Goal: Communication & Community: Answer question/provide support

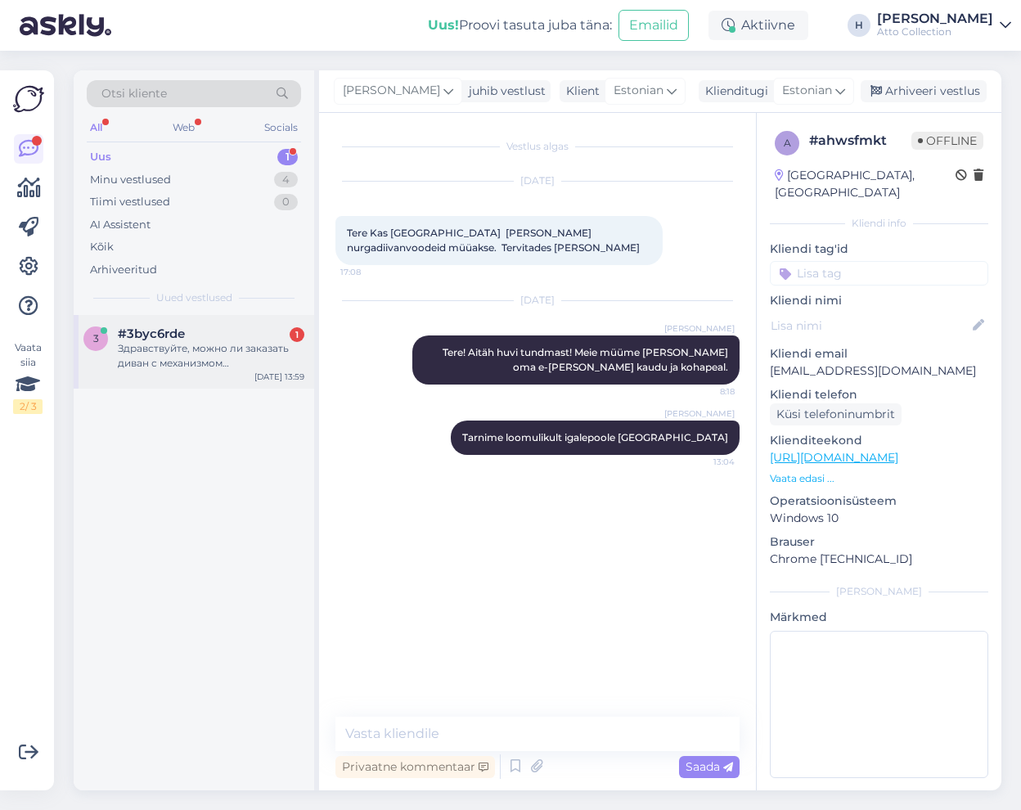
click at [176, 357] on div "Здравствуйте, можно ли заказать диван с механизмом [PERSON_NAME] , длина 120см" at bounding box center [211, 355] width 186 height 29
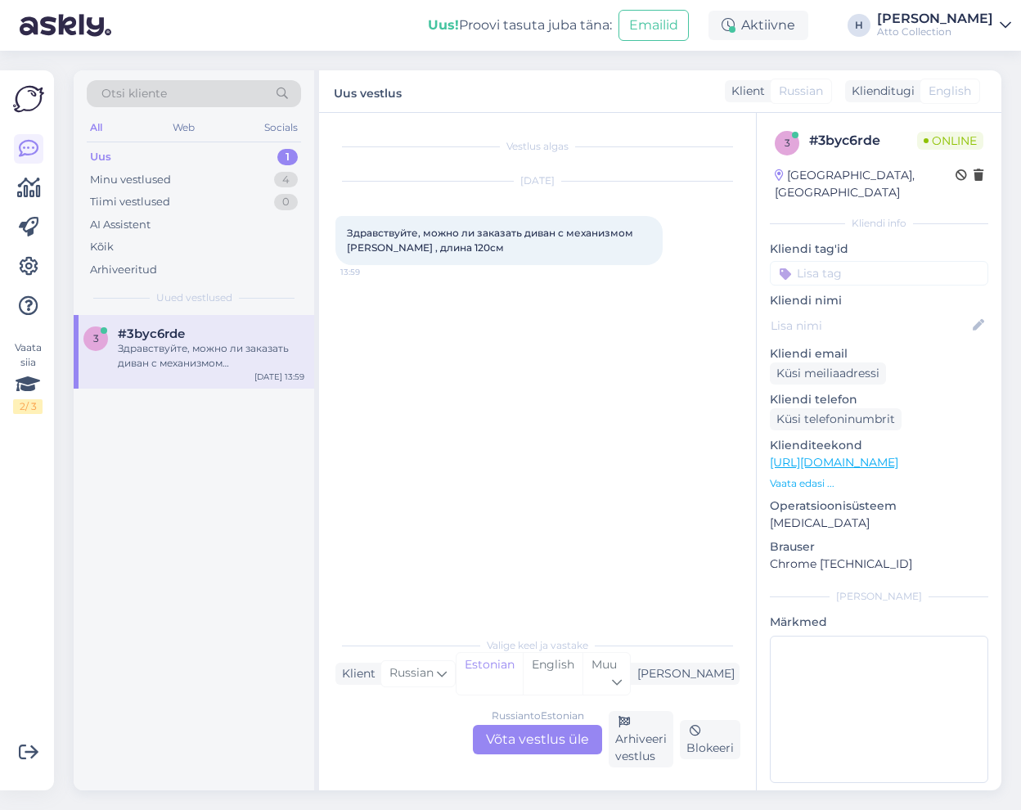
click at [533, 741] on div "Russian to Estonian Võta vestlus üle" at bounding box center [537, 739] width 129 height 29
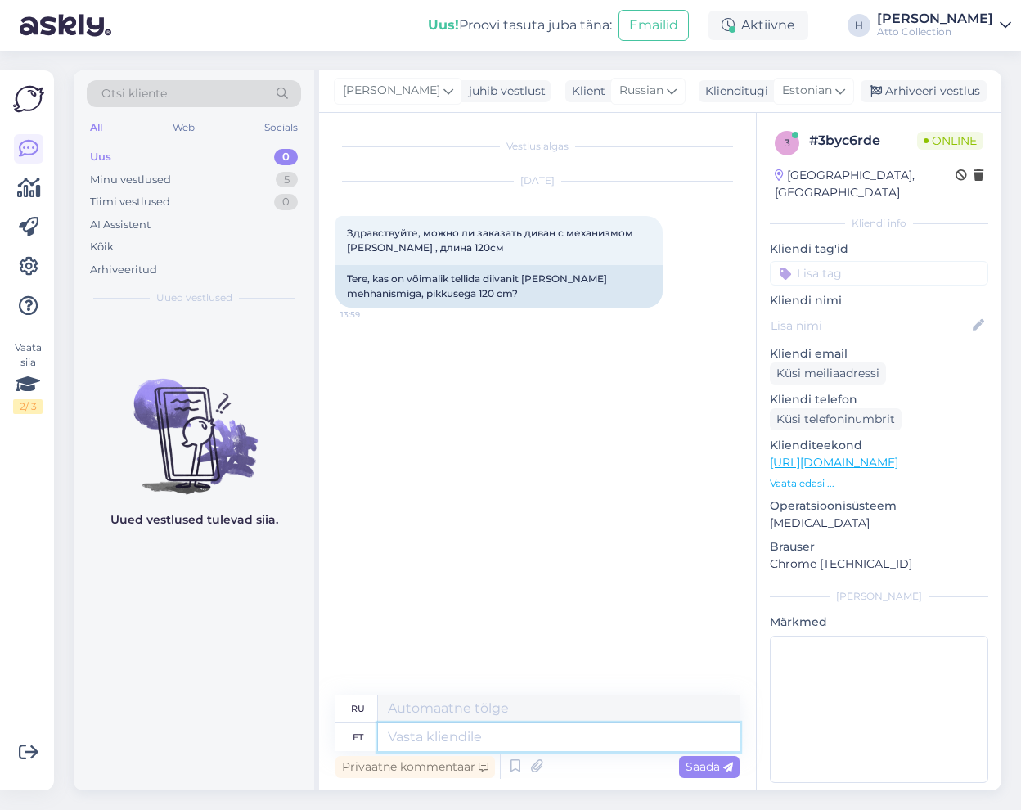
click at [433, 734] on textarea at bounding box center [559, 737] width 362 height 28
type textarea "Tere! A"
type textarea "Привет!"
type textarea "Tere! Ai"
type textarea "Привет! О!"
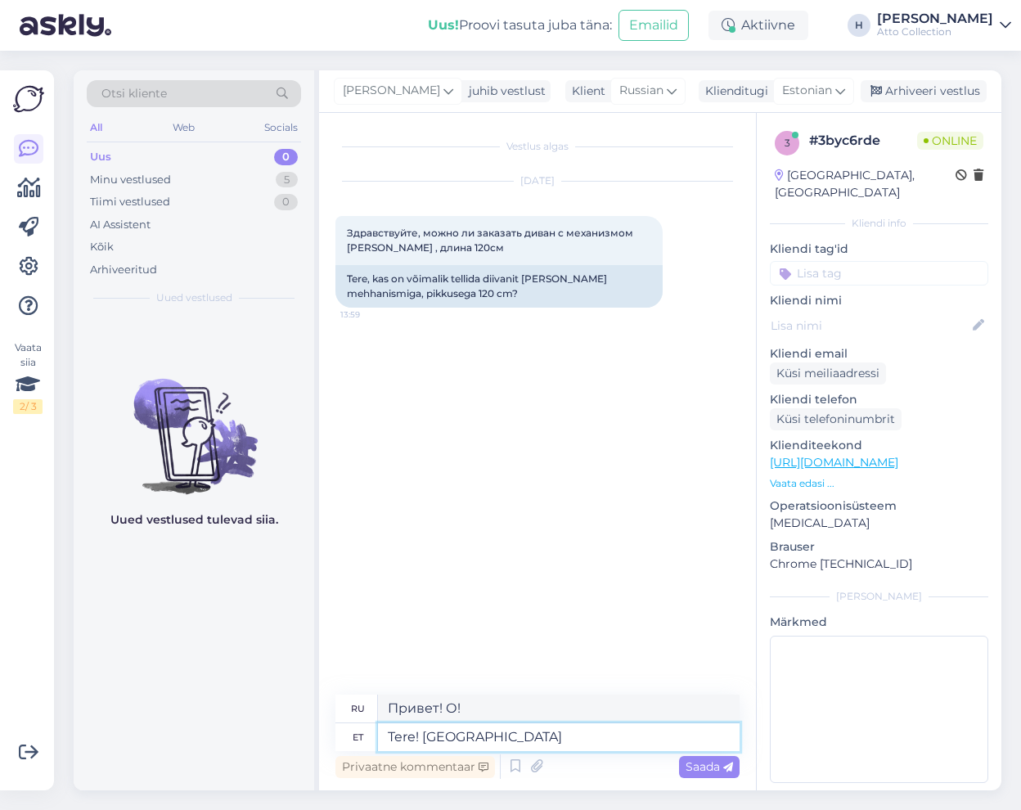
type textarea "Tere! Aitäh h"
type textarea "Привет! [GEOGRAPHIC_DATA]."
type textarea "Tere! Aitäh huvi t"
type textarea "Здравствуйте! Спасибо за ваш интерес."
type textarea "Tere! Aitäh huvi tundmast. Kõige v"
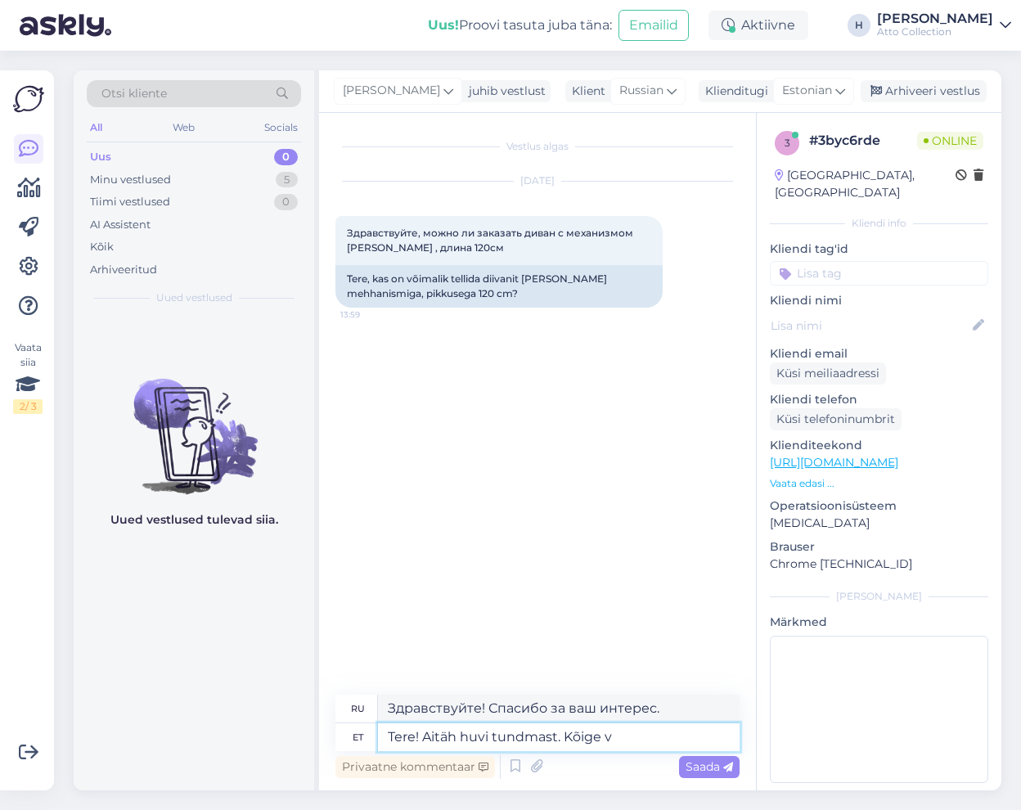
type textarea "Здравствуйте! Спасибо за интерес. Всего наилучшего."
type textarea "Tere! Aitäh huvi tundmast. Kõige väiksem"
type textarea "Здравствуйте! Спасибо за ваш интерес. Самый маленький"
type textarea "Tere! Aitäh huvi tundmast. Kõige väiksem [PERSON_NAME] o"
type textarea "Здравствуйте! Спасибо за ваш интерес. Самая маленькая Мелани"
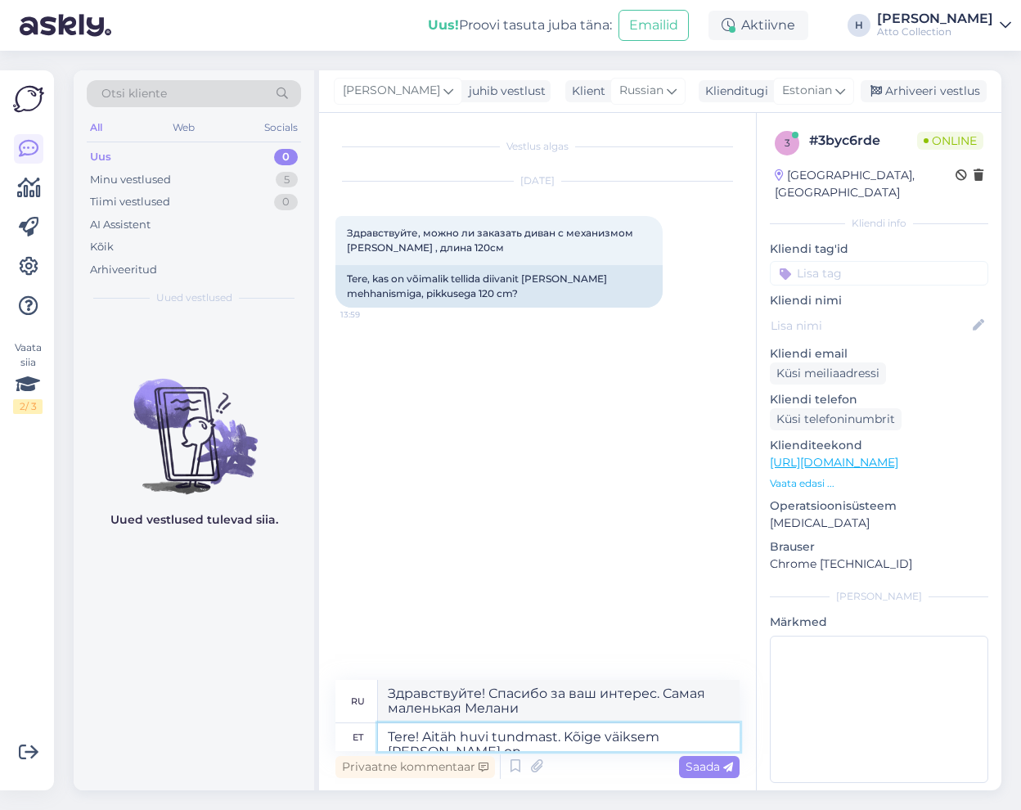
type textarea "Tere! Aitäh huvi tundmast. Kõige väiksem [PERSON_NAME] on"
type textarea "Здравствуйте! Спасибо за ваш интерес. Самая маленькая Мелани —"
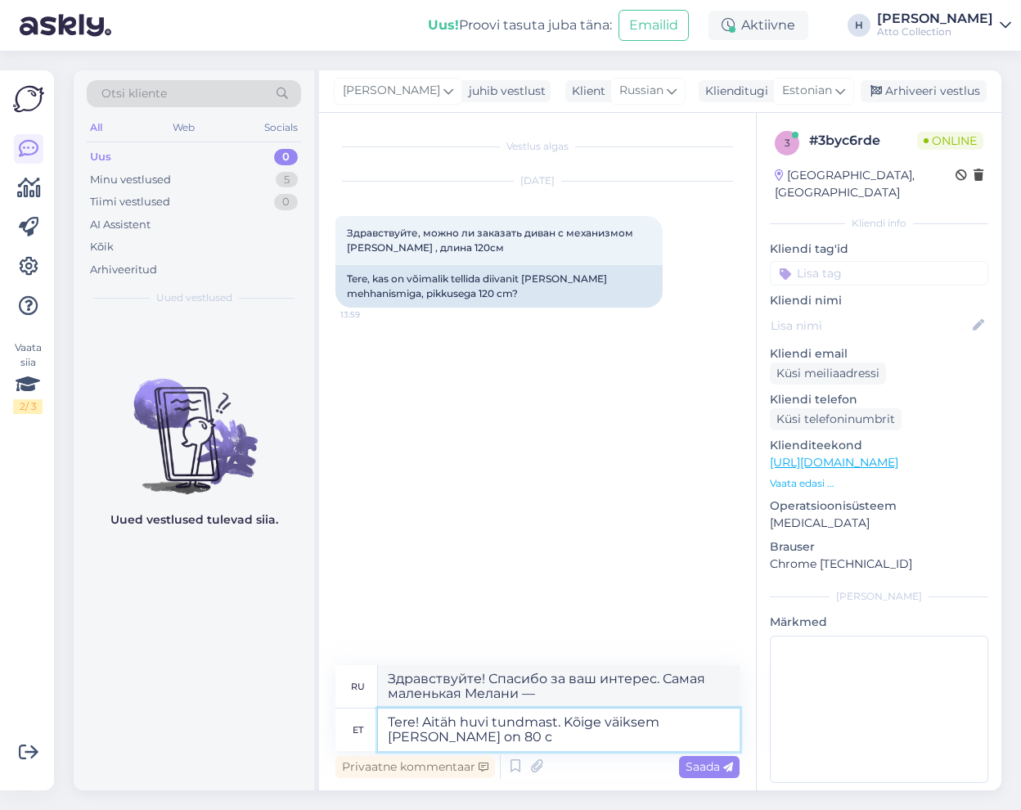
type textarea "Tere! Aitäh huvi tundmast. Kõige väiksem [PERSON_NAME] on 80 cm"
type textarea "Здравствуйте! Спасибо за ваш интерес. Самой маленькой Мелани — 80."
type textarea "Tere! Aitäh huvi tundmast. Kõige väiksem [PERSON_NAME] on 80 cm"
type textarea "Здравствуйте! Спасибо за ваш интерес. Самая маленькая Мелани — 80 см."
type textarea "Tere! Aitäh huvi tundmast. Kõige väiksem [PERSON_NAME] on 80 cm laiusega v"
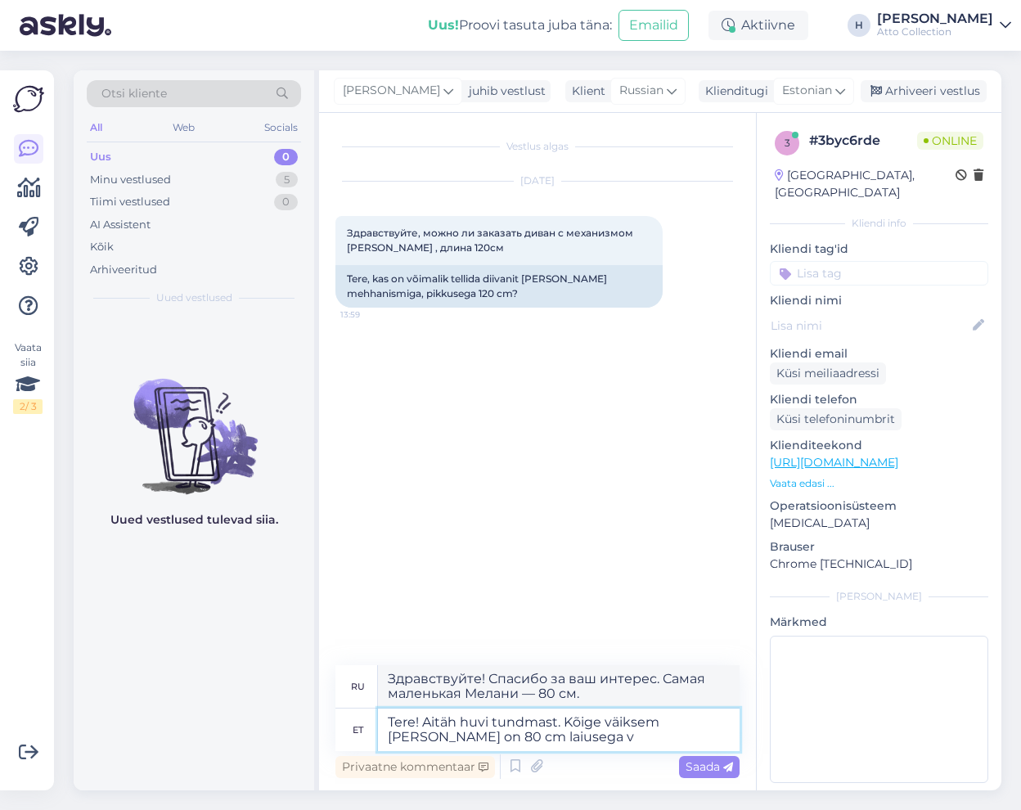
type textarea "Здравствуйте! Спасибо за ваш интерес. Самая маленькая модель [PERSON_NAME] имее…"
type textarea "Tere! Aitäh huvi tundmast. Kõige väiksem [PERSON_NAME] on 80 cm laiusega voodu"
type textarea "Здравствуйте! Спасибо за ваш интерес. Самая маленькая кровать [PERSON_NAME] име…"
type textarea "Tere! Aitäh huvi tundmast. Kõige väiksem [PERSON_NAME] on 80 cm laiusega voodig…"
type textarea "Здравствуйте! Спасибо за ваш интерес. У самой маленькой Мелани кровать шириной …"
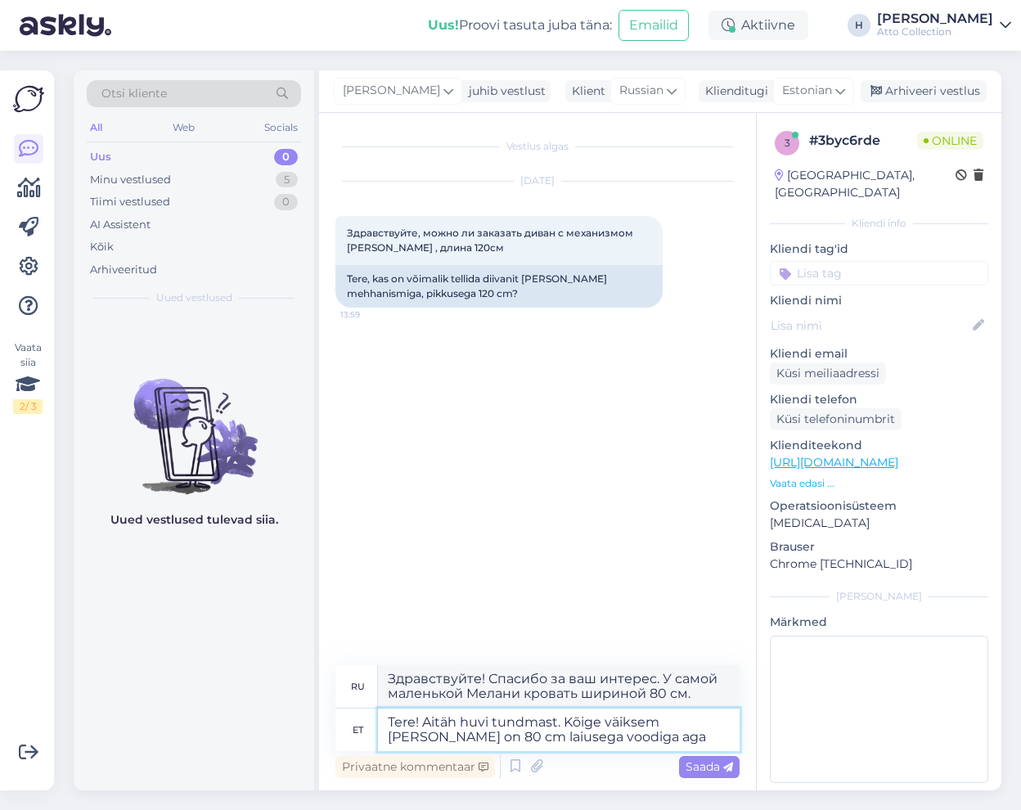
type textarea "Tere! Aitäh huvi tundmast. Kõige väiksem [PERSON_NAME] on 80 cm laiusega voodig…"
type textarea "Здравствуйте! Спасибо за ваш интерес. У самой маленькой Мелани кровать шириной …"
type textarea "Tere! Aitäh huvi tundmast. Kõige väiksem [PERSON_NAME] on 80 cm laiusega voodig…"
type textarea "Здравствуйте! Спасибо за ваш интерес. У самой маленькой Мелани кровать шириной …"
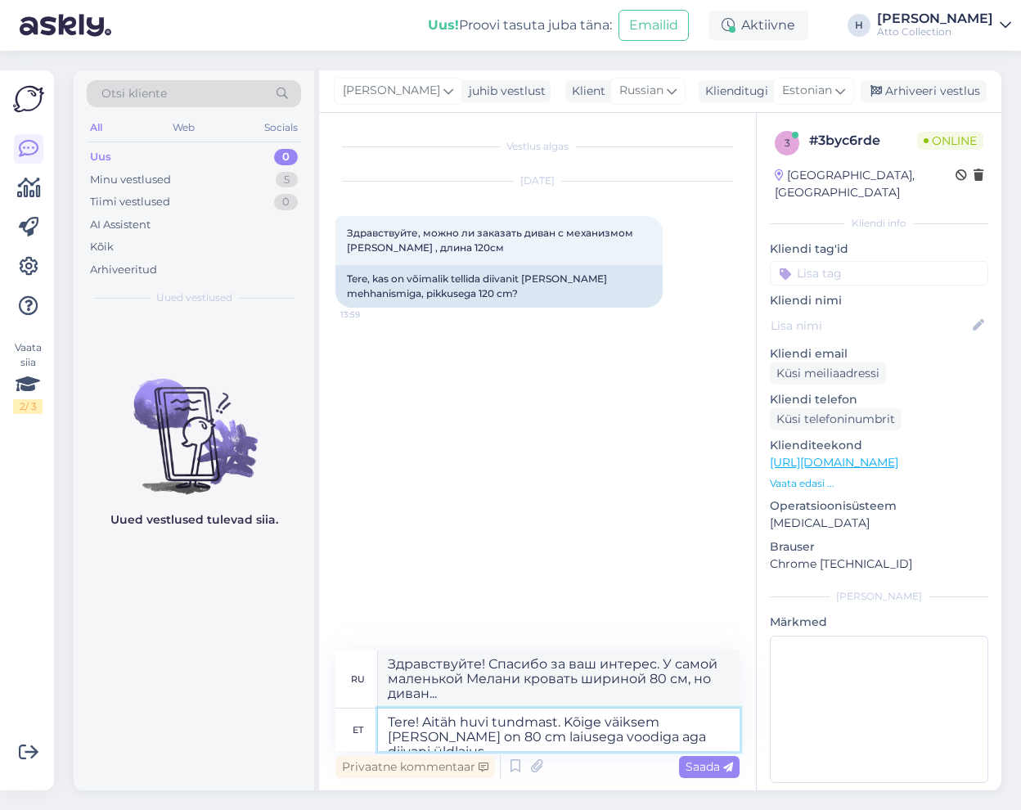
type textarea "Tere! Aitäh huvi tundmast. Kõige väiksem [PERSON_NAME] on 80 cm laiusega voodig…"
type textarea "Здравствуйте! Спасибо за ваш интерес. Ширина кровати у самой маленькой модели […"
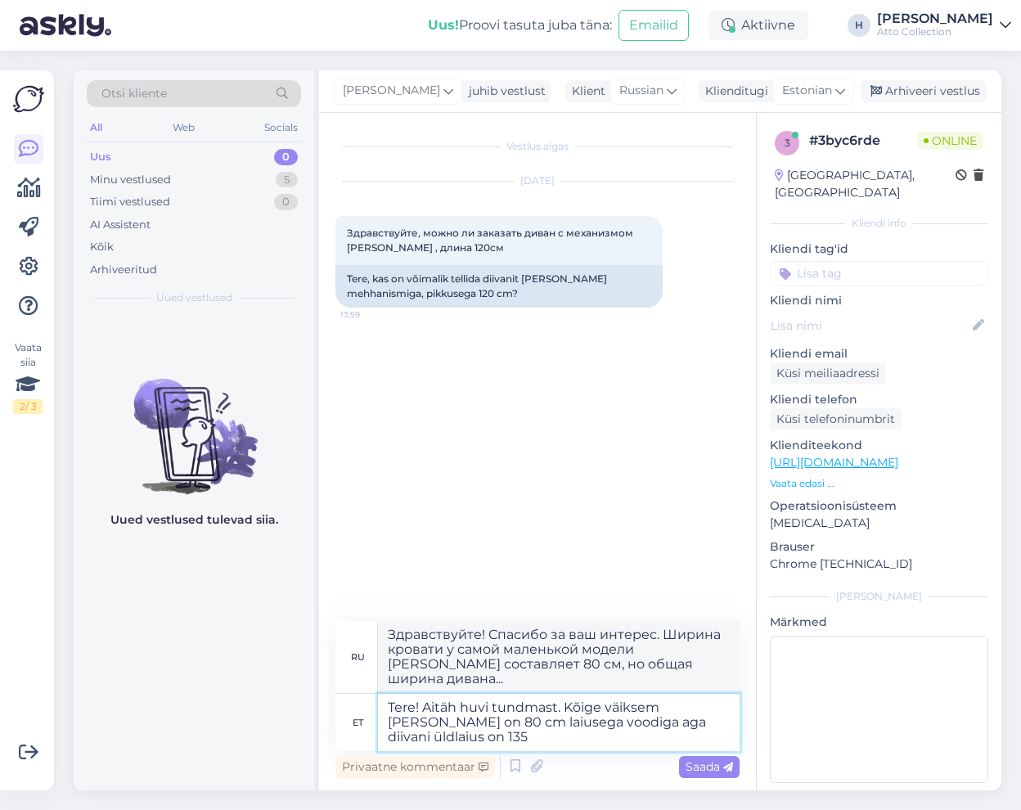
type textarea "Tere! Aitäh huvi tundmast. Kõige väiksem [PERSON_NAME] on 80 cm laiusega voodig…"
type textarea "Здравствуйте! Спасибо за ваш интерес. У самой маленькой модели [PERSON_NAME] ши…"
type textarea "Tere! Aitäh huvi tundmast. Kõige väiksem [PERSON_NAME] on 80 cm laiusega voodig…"
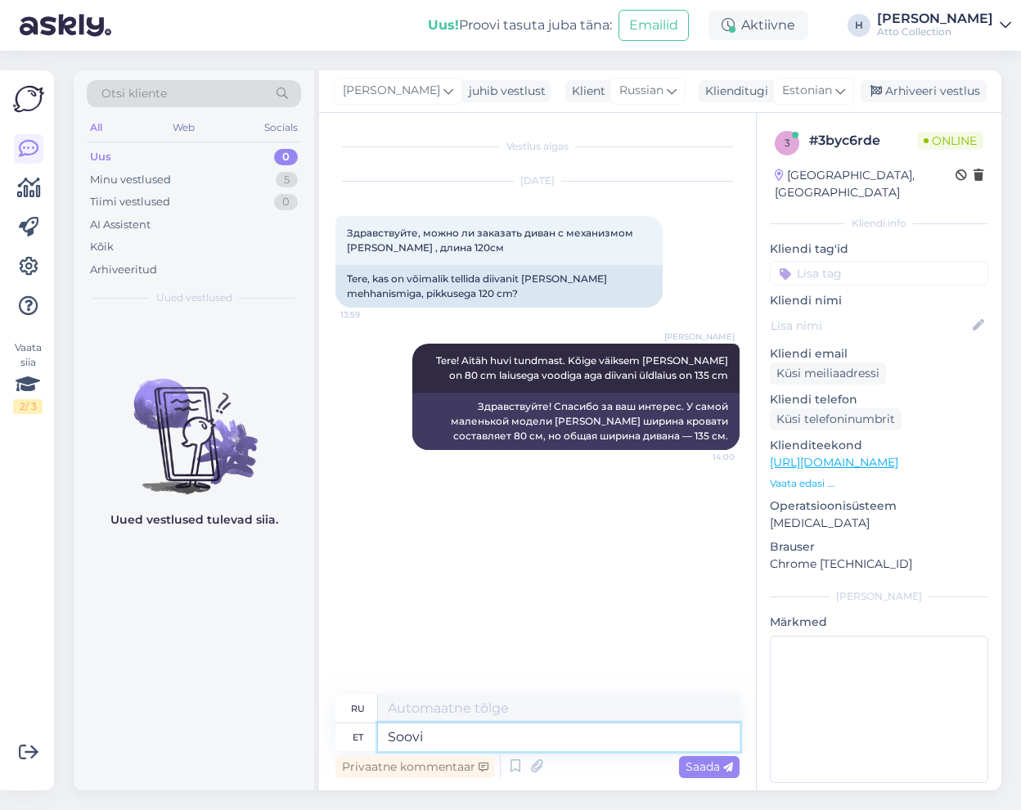
type textarea "Soovi"
type textarea "Желание"
type textarea "Soovi korral"
type textarea "При желании"
type textarea "Soovi korral saaks"
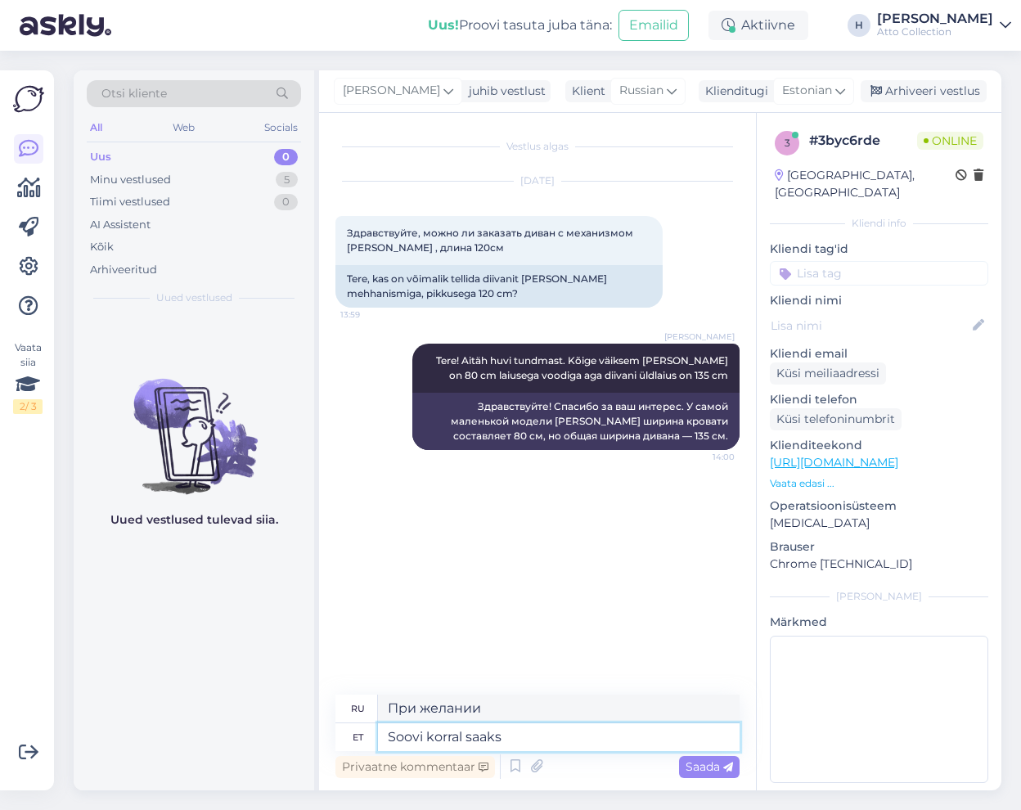
type textarea "Если хочешь, можешь"
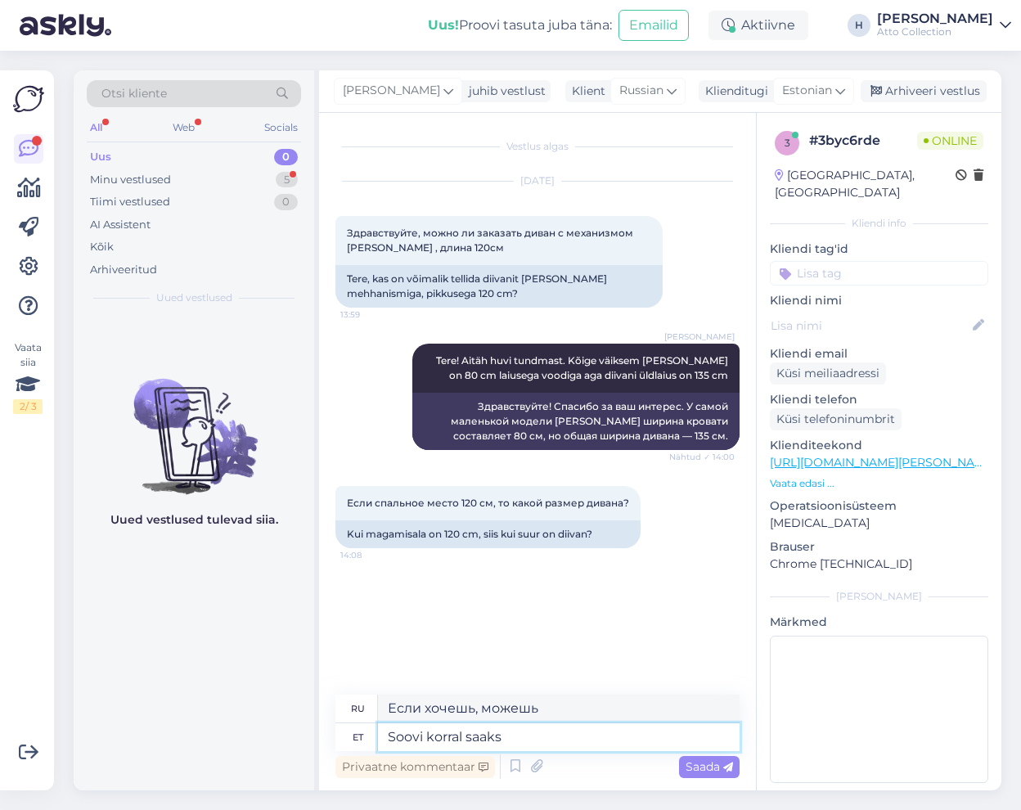
click at [565, 735] on textarea "Soovi korral saaks" at bounding box center [559, 737] width 362 height 28
type textarea "120 c"
type textarea "120"
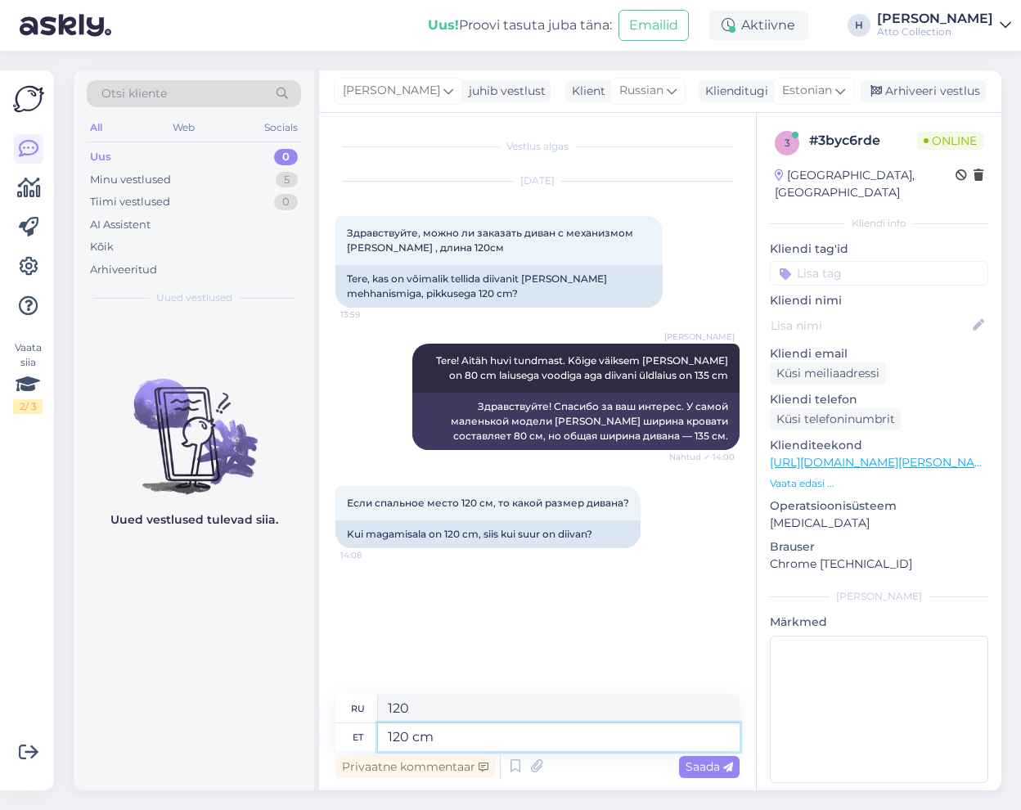
type textarea "120 cm"
type textarea "120 см"
type textarea "120 cm voodiga"
type textarea "С кроватью шириной 120 см."
type textarea "120 cm voodiga diivani"
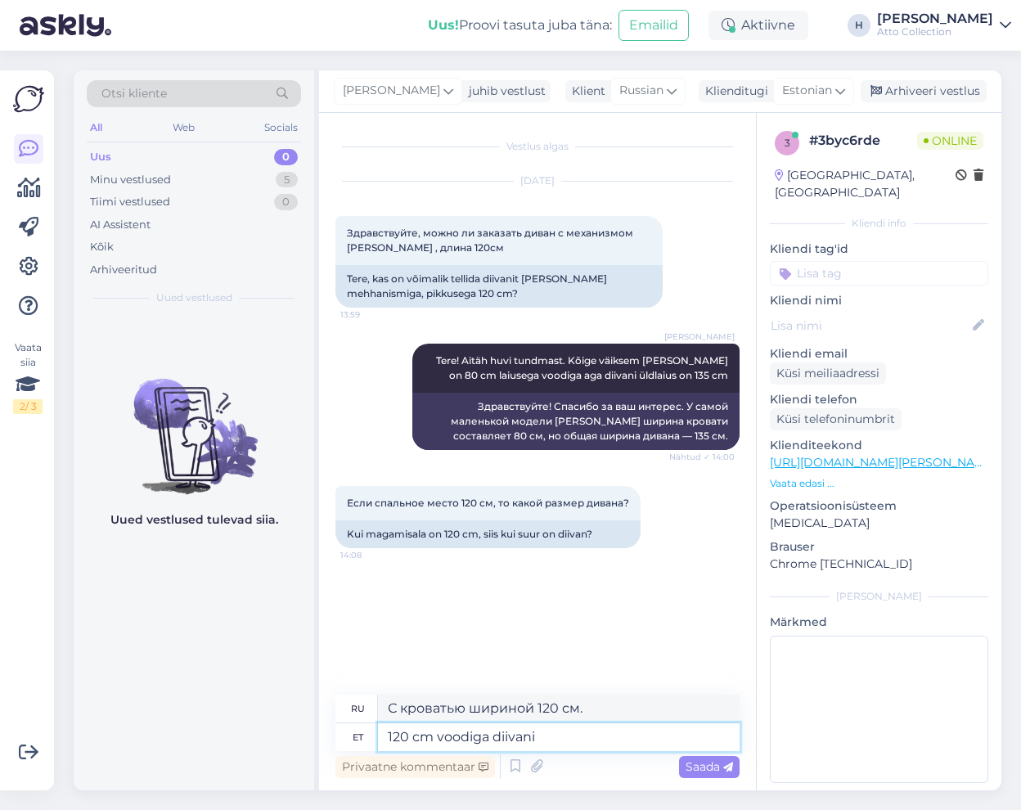
type textarea "Диван-кровать 120 см"
type textarea "120 cm voodiga diivani üldlaius"
type textarea "Общая ширина дивана-кровати 120 см."
type textarea "120 cm voodiga diivani üldlaius on"
type textarea "Общая ширина дивана с кроватью — 120 см."
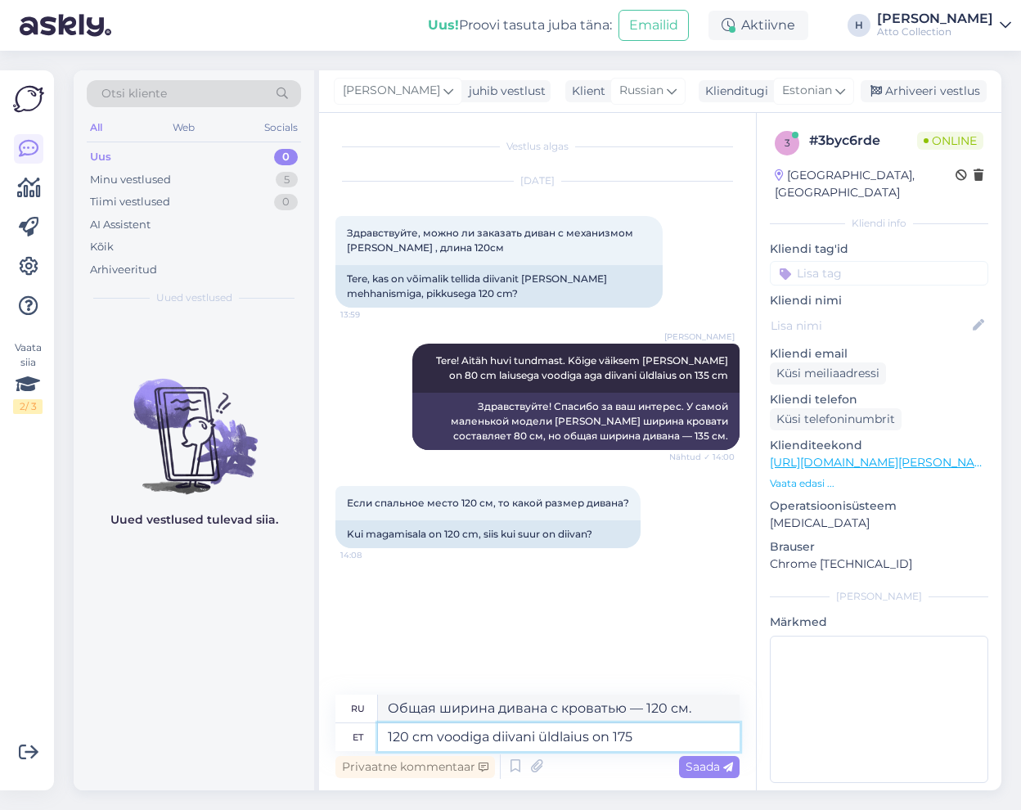
type textarea "120 cm voodiga diivani üldlaius on 175"
type textarea "Общая ширина дивана с кроватью шириной 120 см составляет 175 см."
type textarea "120 cm voodiga diivani üldlaius on 175 cm"
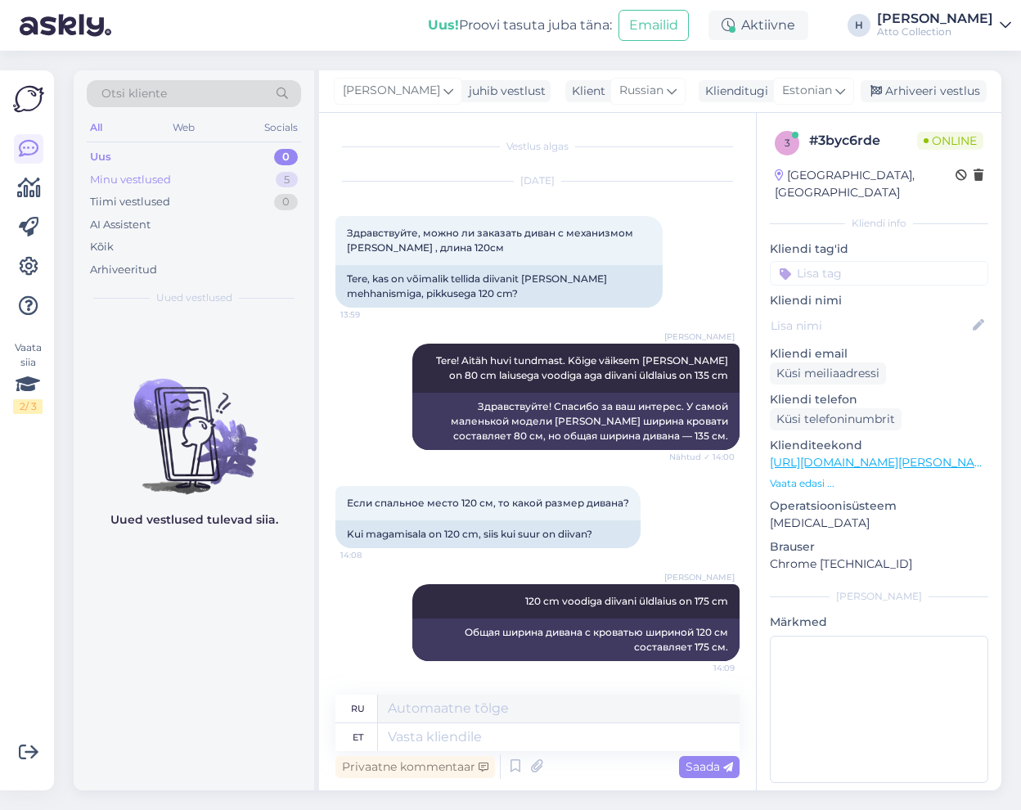
click at [142, 174] on div "Minu vestlused" at bounding box center [130, 180] width 81 height 16
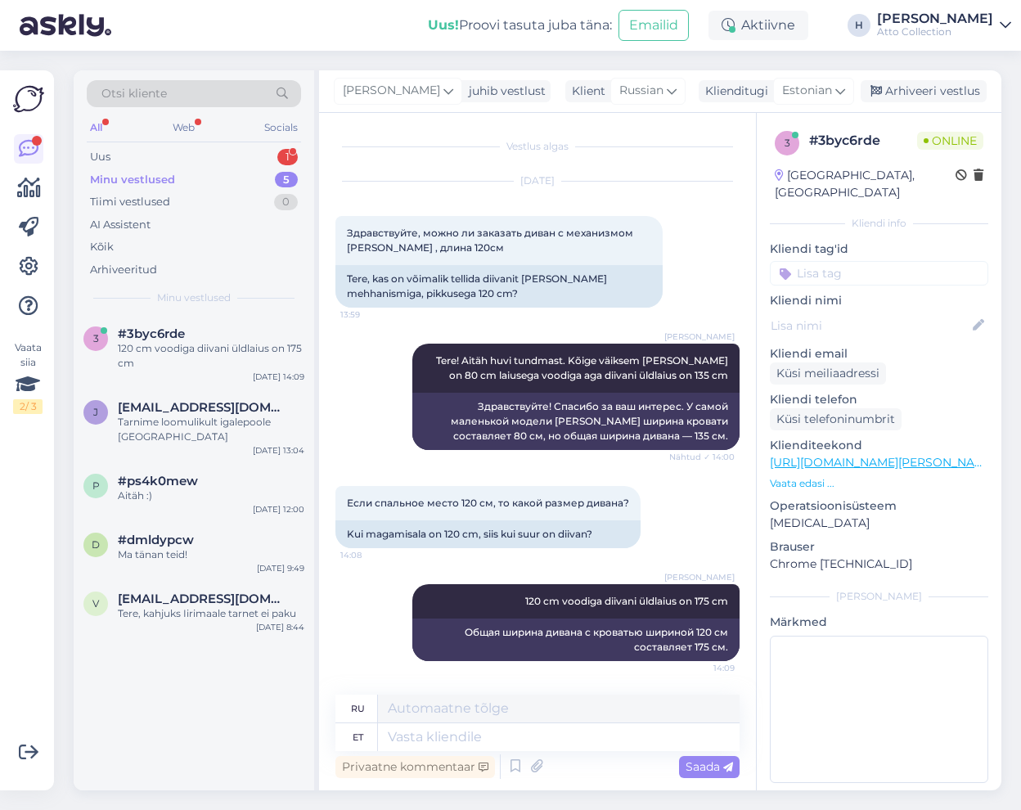
click at [152, 177] on div "Minu vestlused" at bounding box center [132, 180] width 85 height 16
click at [128, 155] on div "Uus 1" at bounding box center [194, 157] width 214 height 23
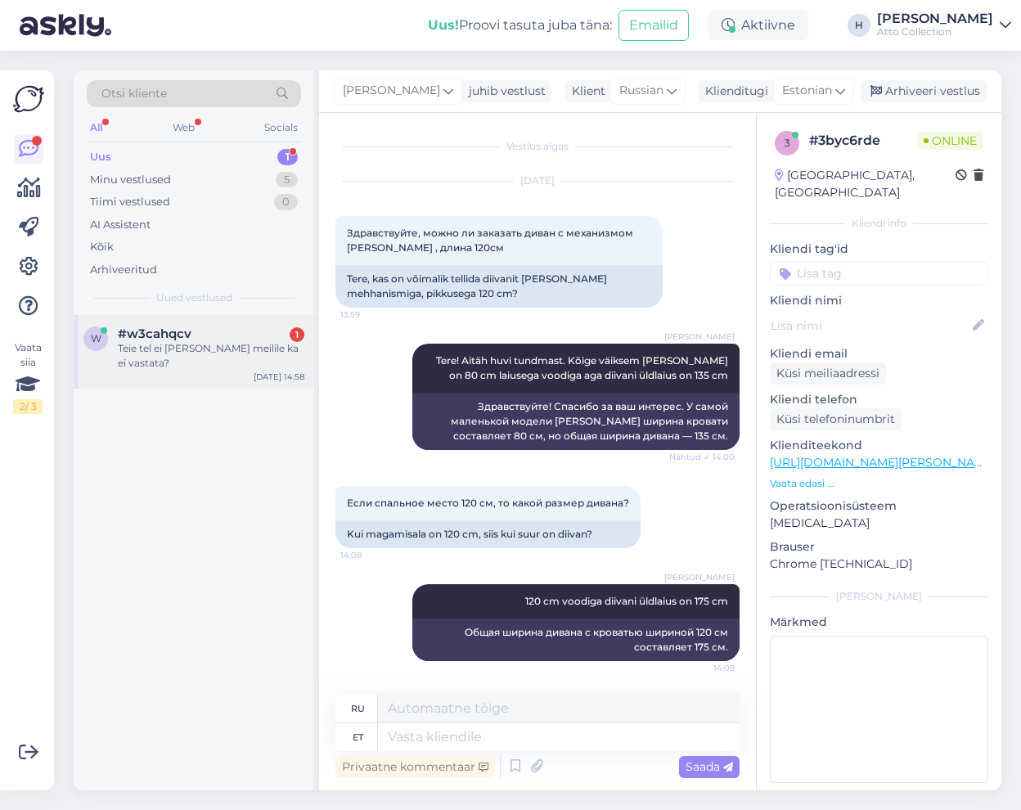
click at [160, 350] on div "Teie tel ei [PERSON_NAME] meilile ka ei vastata?" at bounding box center [211, 355] width 186 height 29
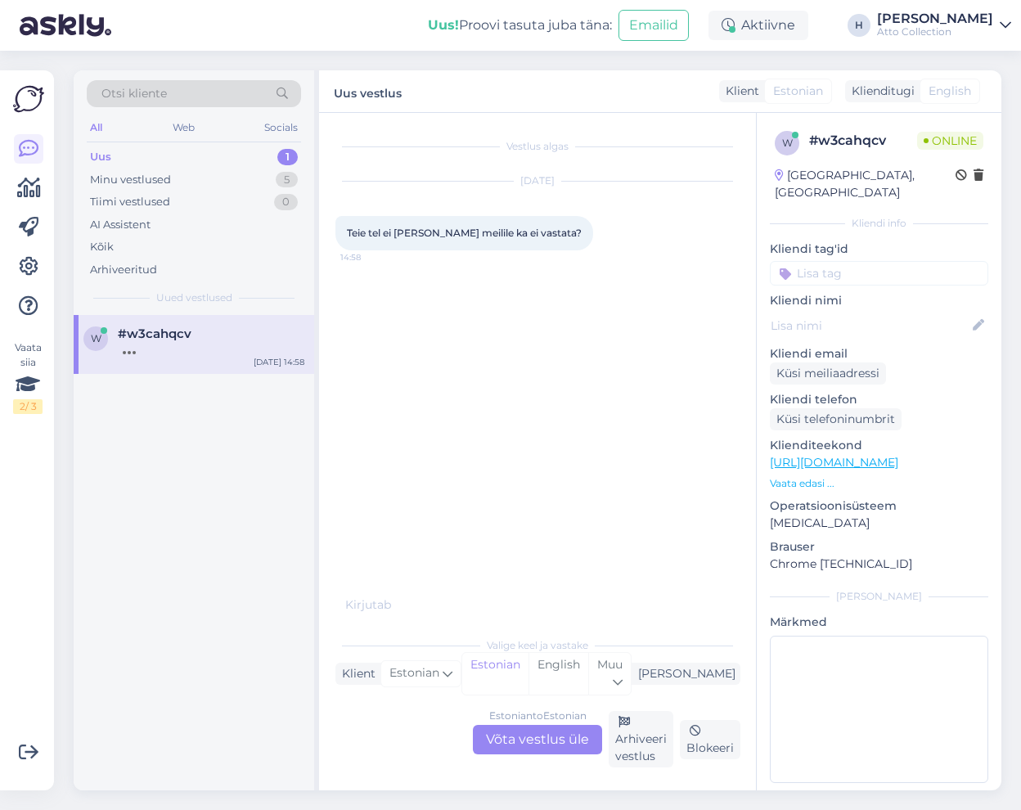
click at [559, 740] on div "Estonian to Estonian Võta vestlus üle" at bounding box center [537, 739] width 129 height 29
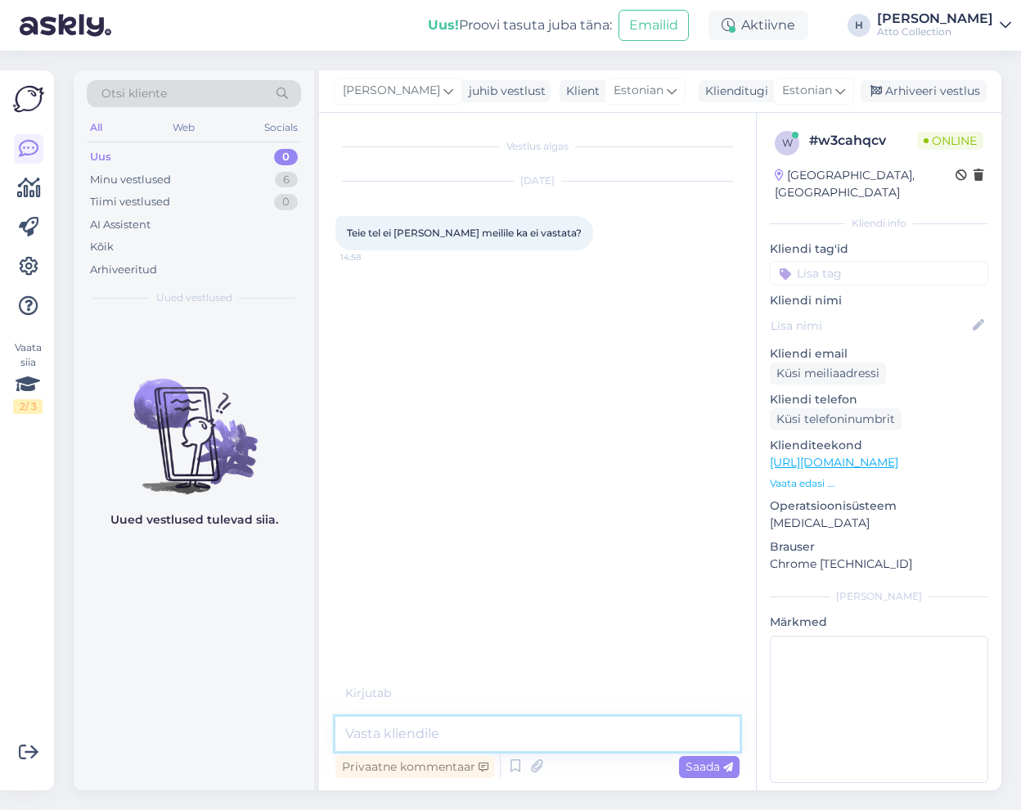
click at [407, 739] on textarea at bounding box center [537, 734] width 404 height 34
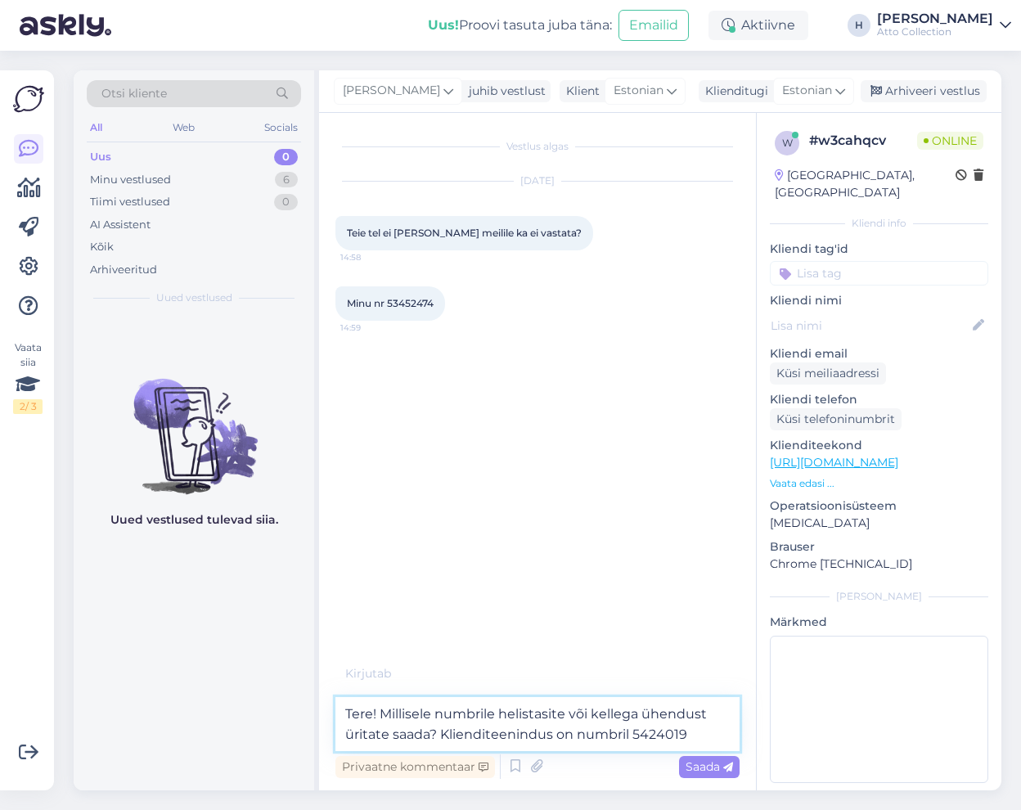
type textarea "Tere! Millisele numbrile helistasite või kellega ühendust üritate saada? Kliend…"
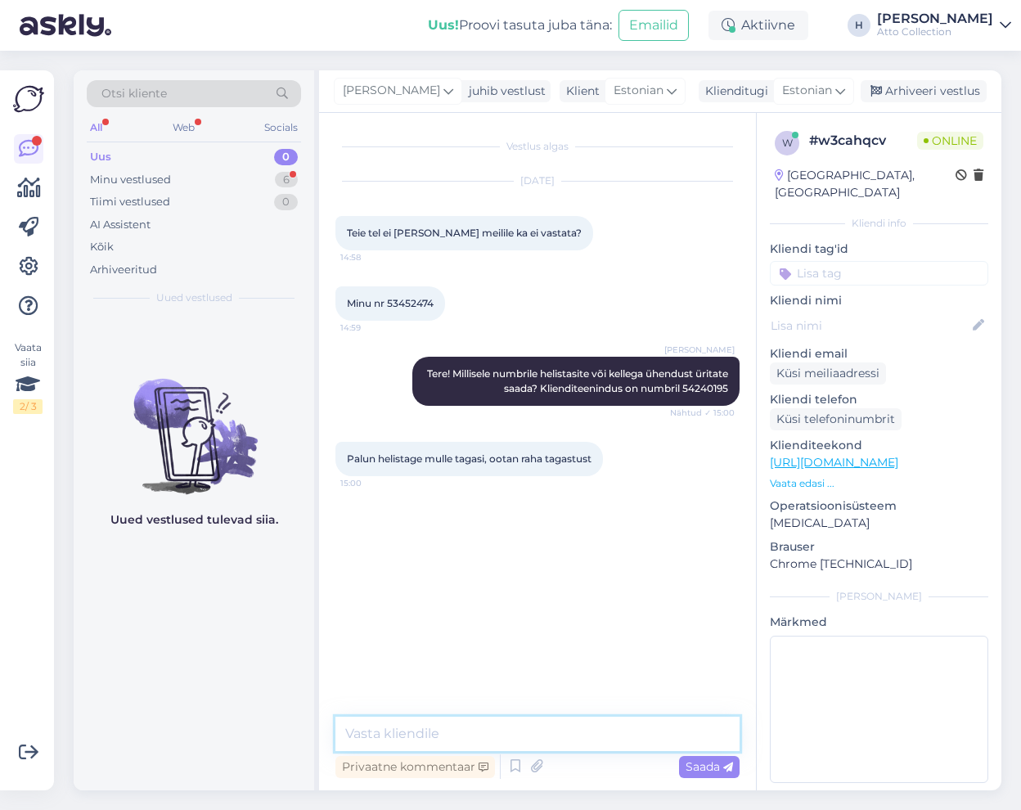
click at [438, 731] on textarea at bounding box center [537, 734] width 404 height 34
type textarea "Kuidas nimi?"
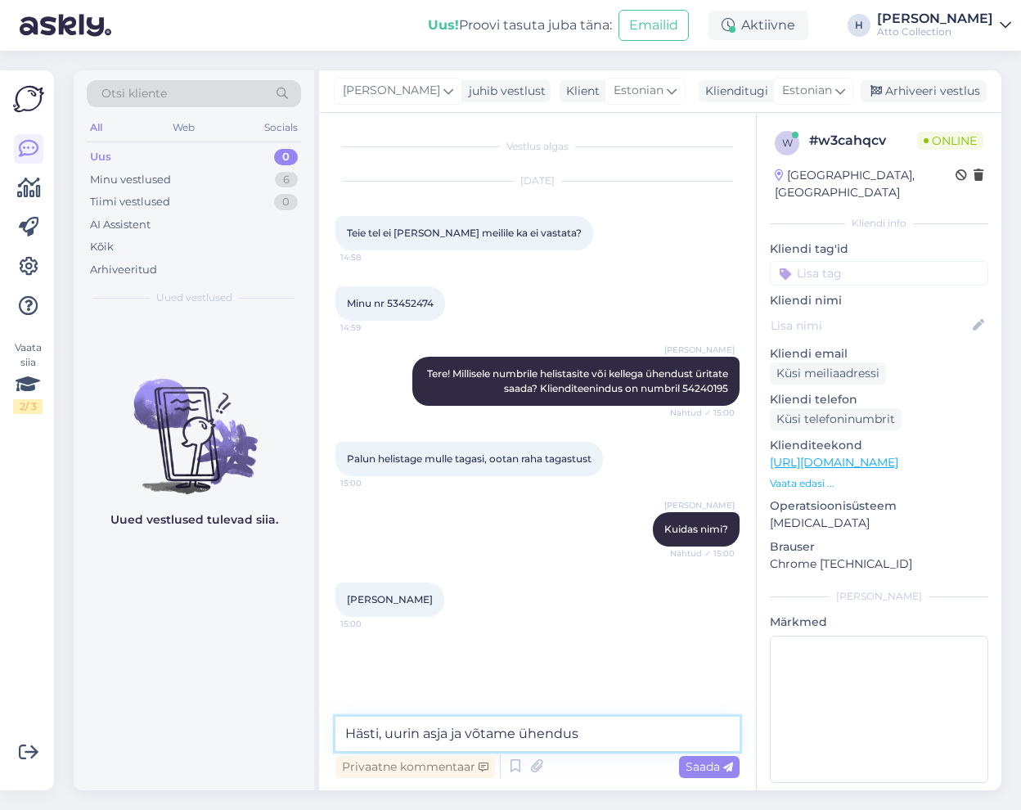
type textarea "Hästi, uurin asja ja võtame ühendust"
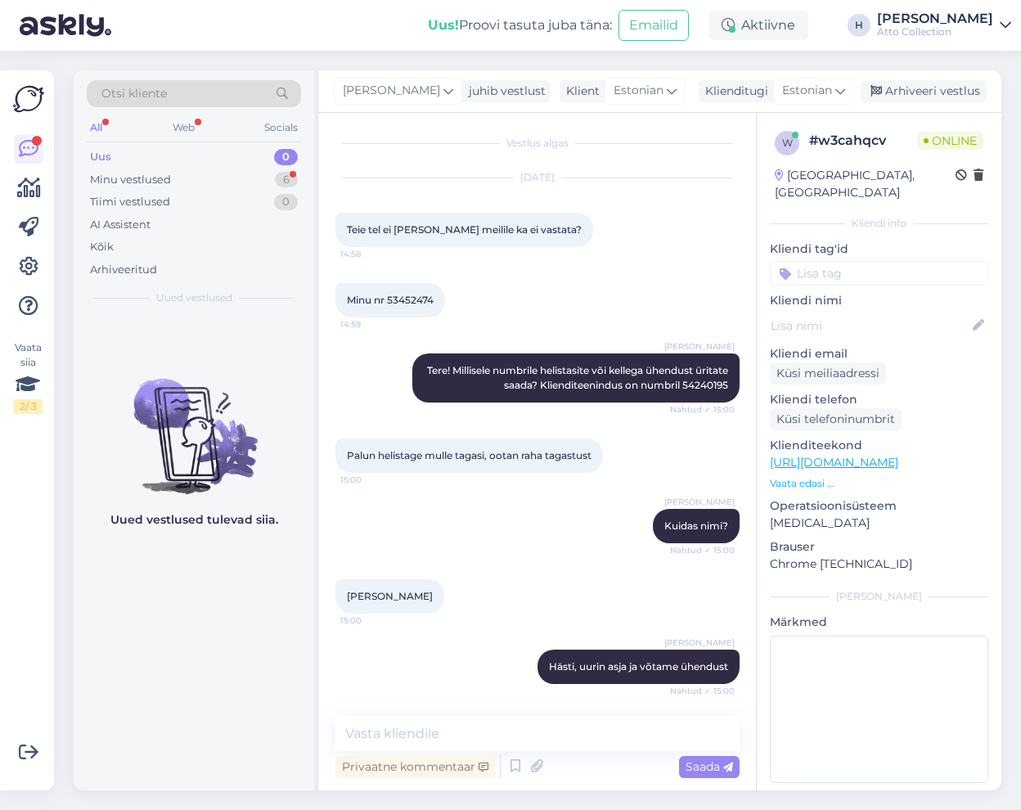
scroll to position [74, 0]
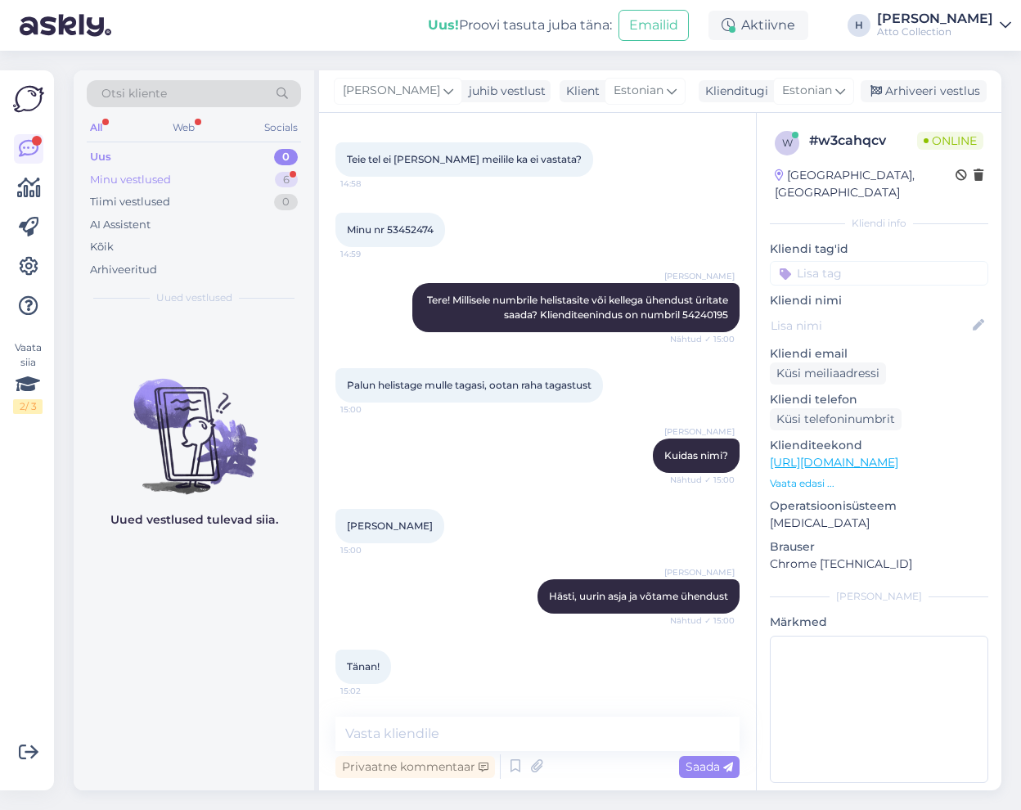
click at [137, 177] on div "Minu vestlused" at bounding box center [130, 180] width 81 height 16
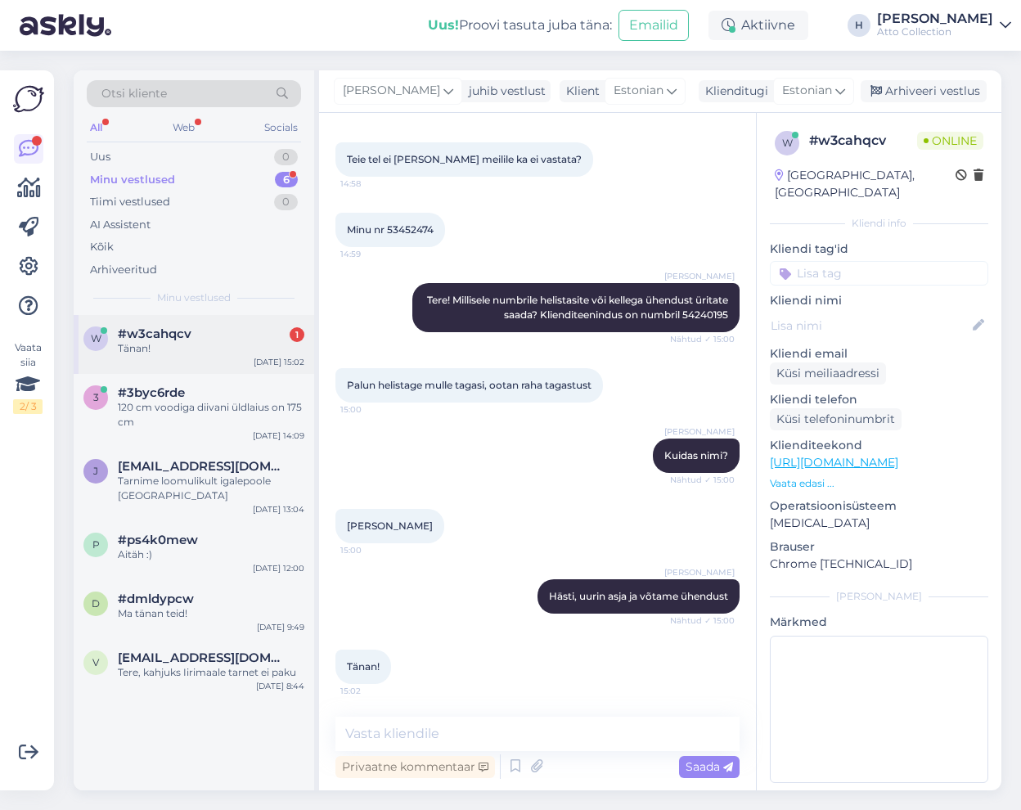
click at [143, 340] on span "#w3cahqcv" at bounding box center [155, 333] width 74 height 15
click at [122, 153] on div "Uus 1" at bounding box center [194, 157] width 214 height 23
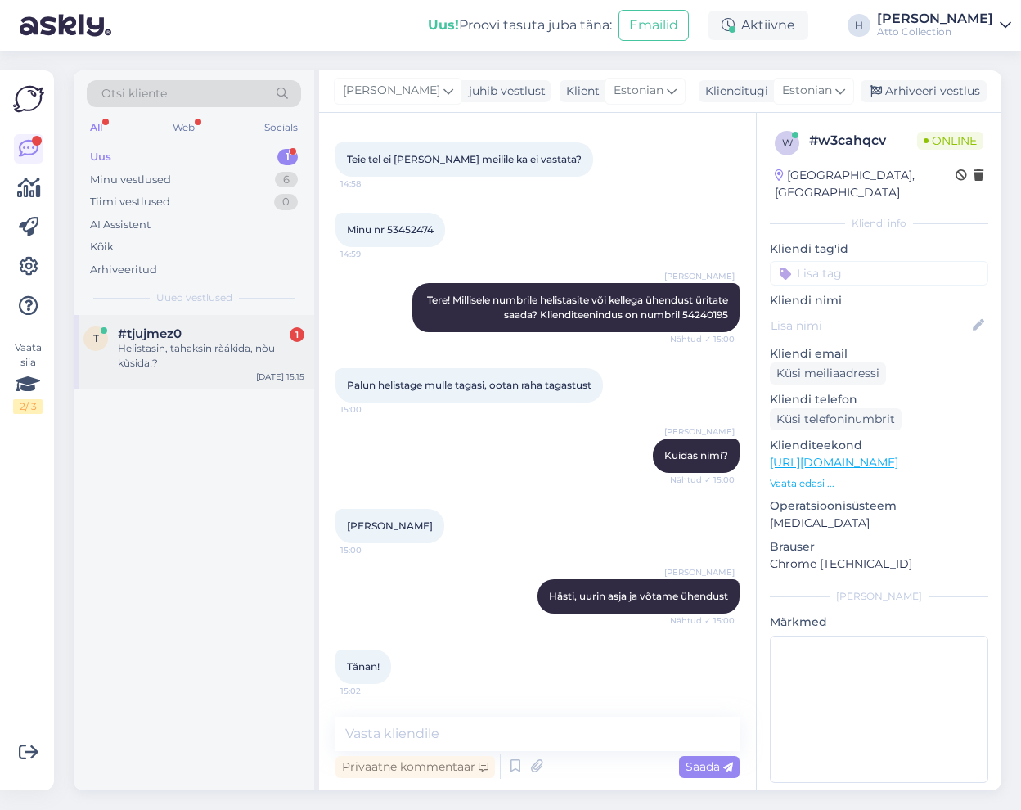
click at [168, 359] on div "Helistasin, tahaksin ràákida, nòu kùsida!?" at bounding box center [211, 355] width 186 height 29
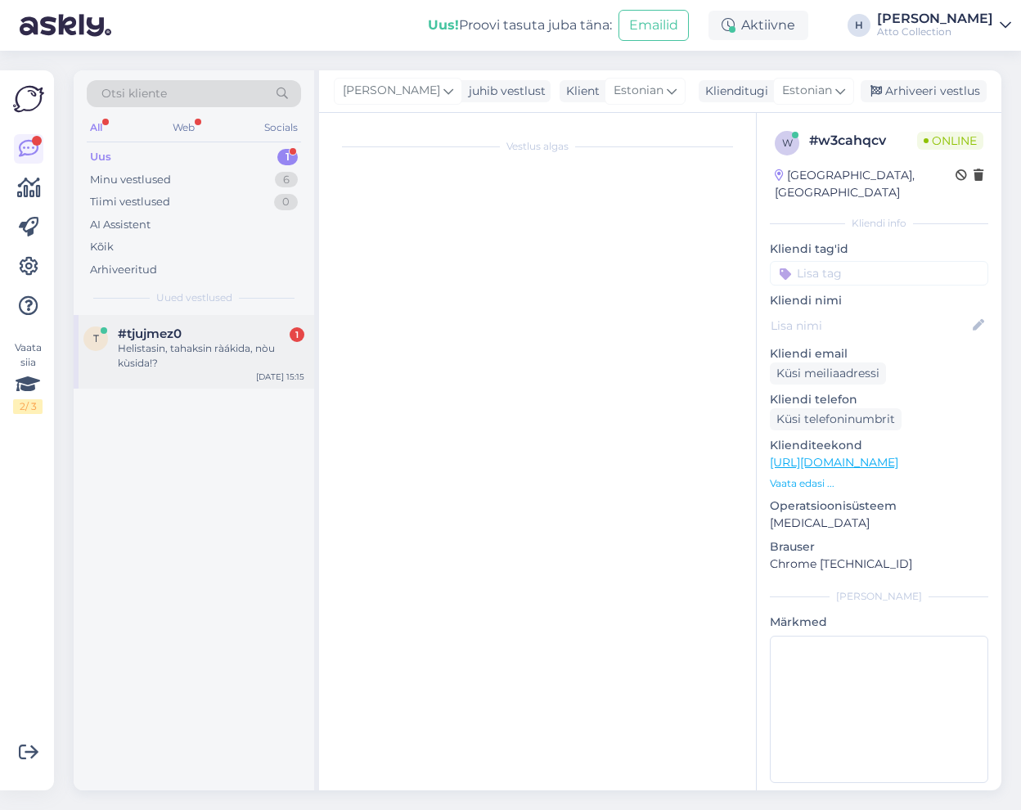
scroll to position [0, 0]
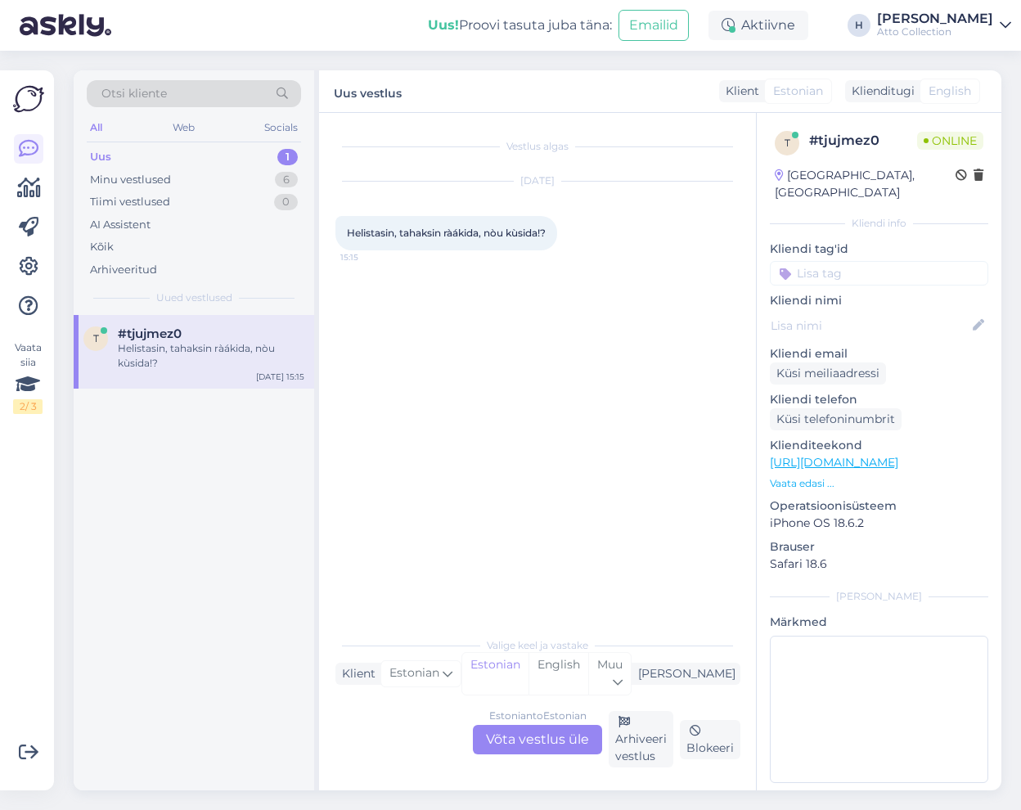
click at [539, 740] on div "Estonian to Estonian Võta vestlus üle" at bounding box center [537, 739] width 129 height 29
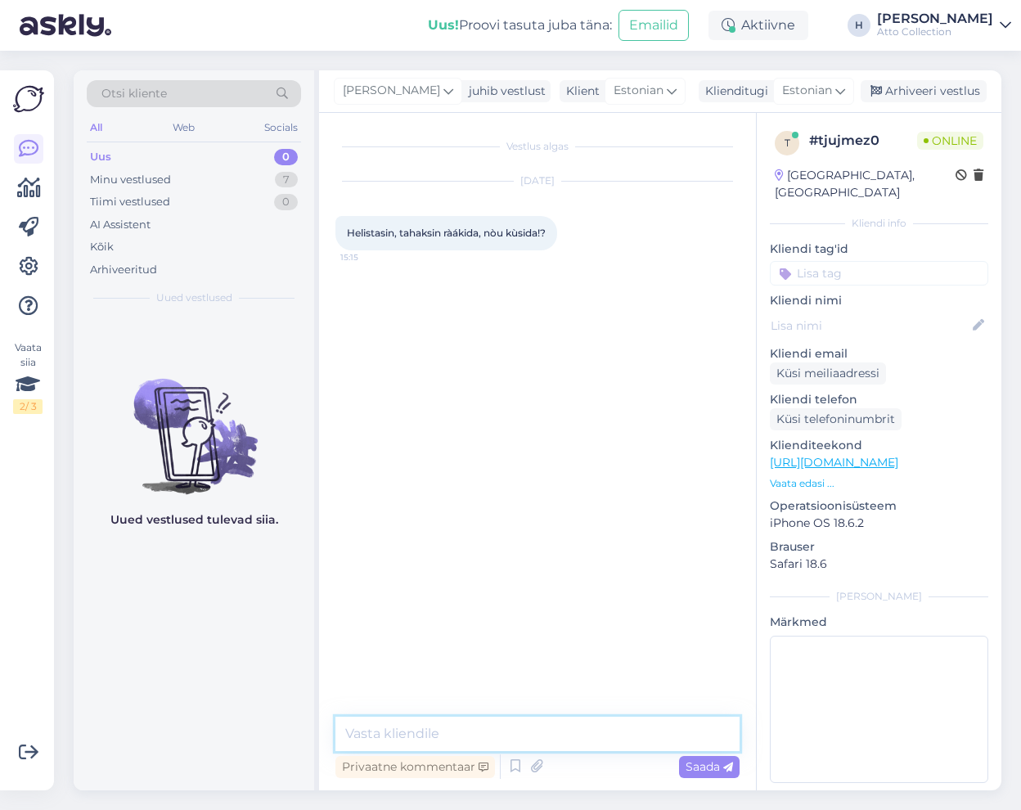
click at [490, 730] on textarea at bounding box center [537, 734] width 404 height 34
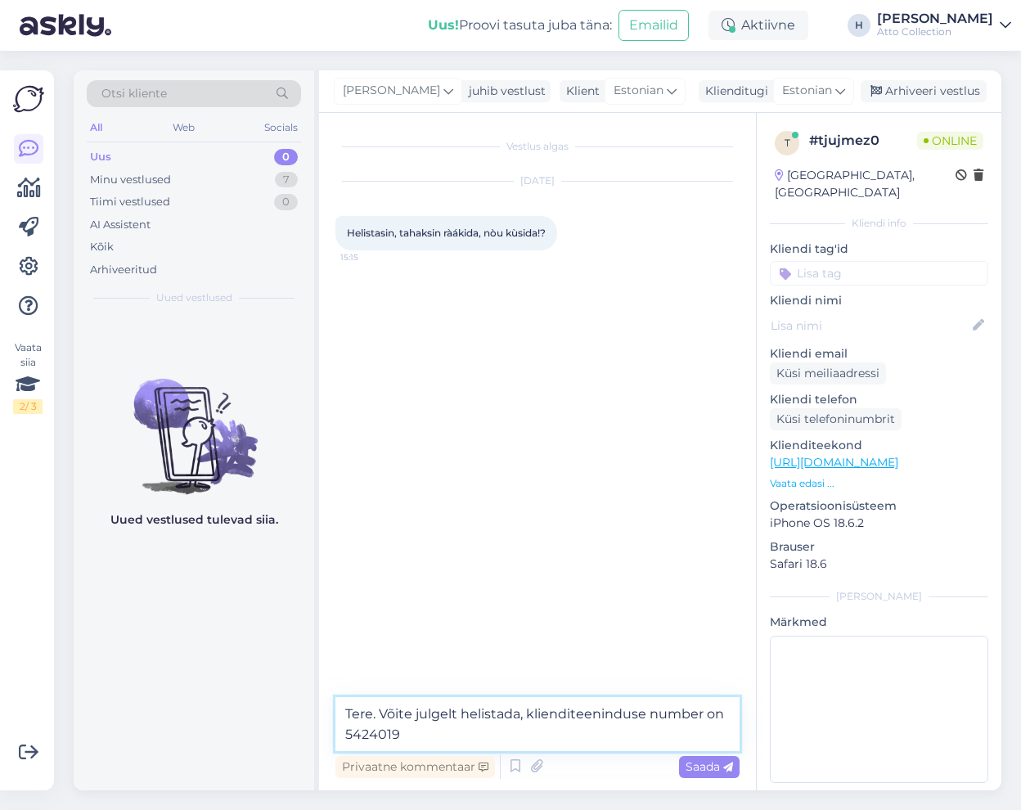
type textarea "Tere. Võite julgelt helistada, klienditeeninduse number on 54240195"
